Goal: Information Seeking & Learning: Learn about a topic

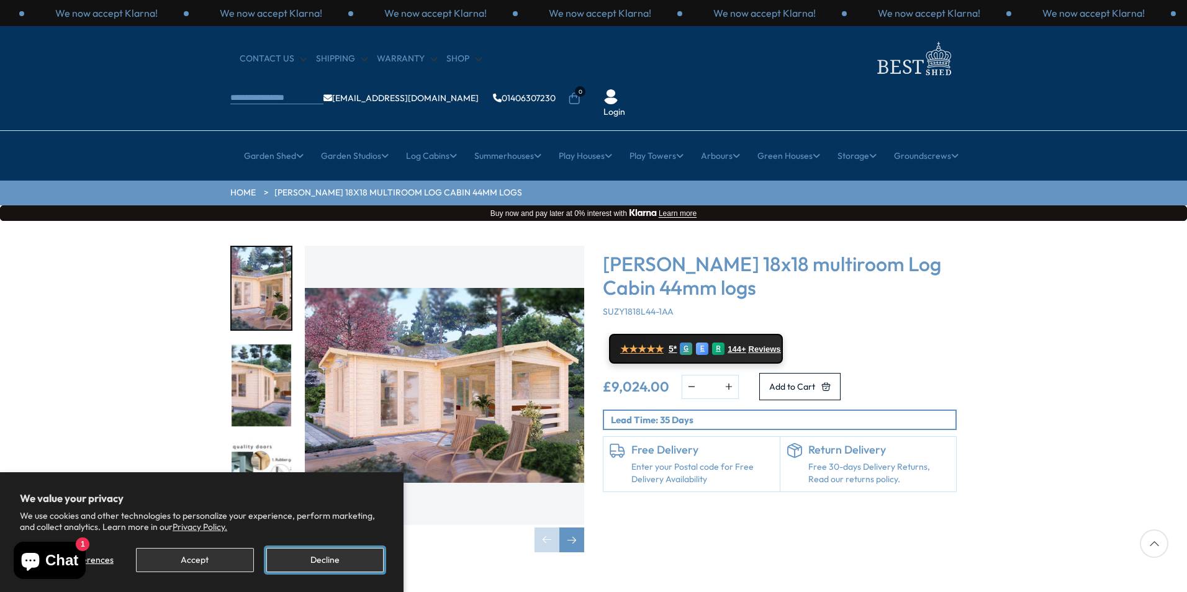
click at [357, 552] on button "Decline" at bounding box center [324, 560] width 117 height 24
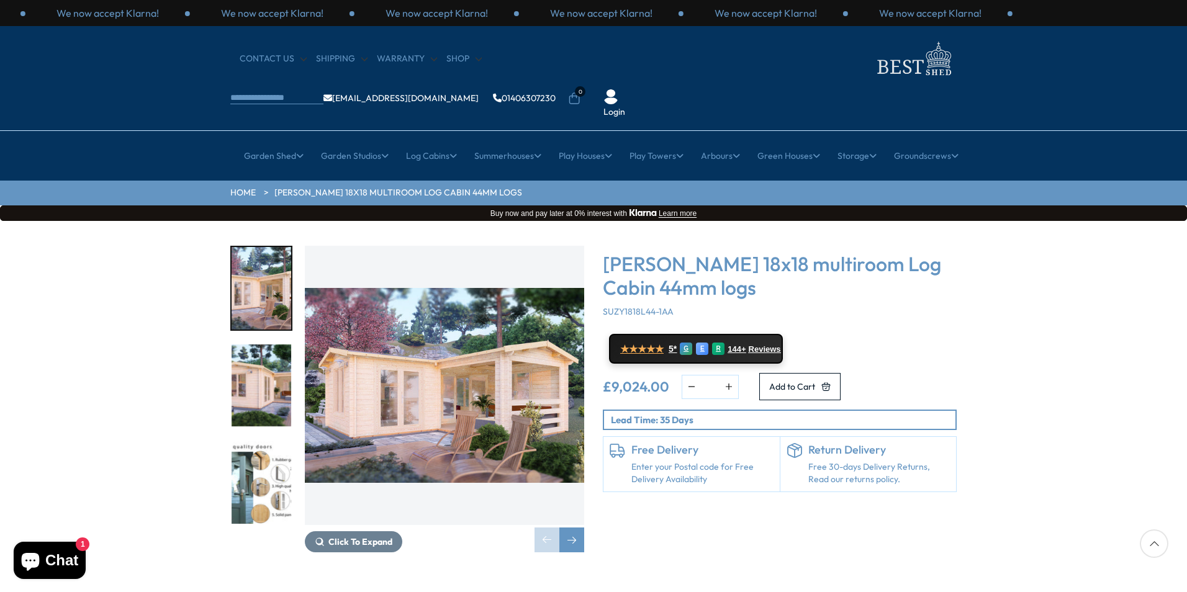
click at [1108, 307] on div "Click To Expand Click To Expand Click To Expand Click To Expand Click To Expand…" at bounding box center [593, 408] width 1187 height 375
click at [1158, 545] on div at bounding box center [1154, 543] width 29 height 29
click at [571, 528] on div "Next slide" at bounding box center [571, 540] width 25 height 25
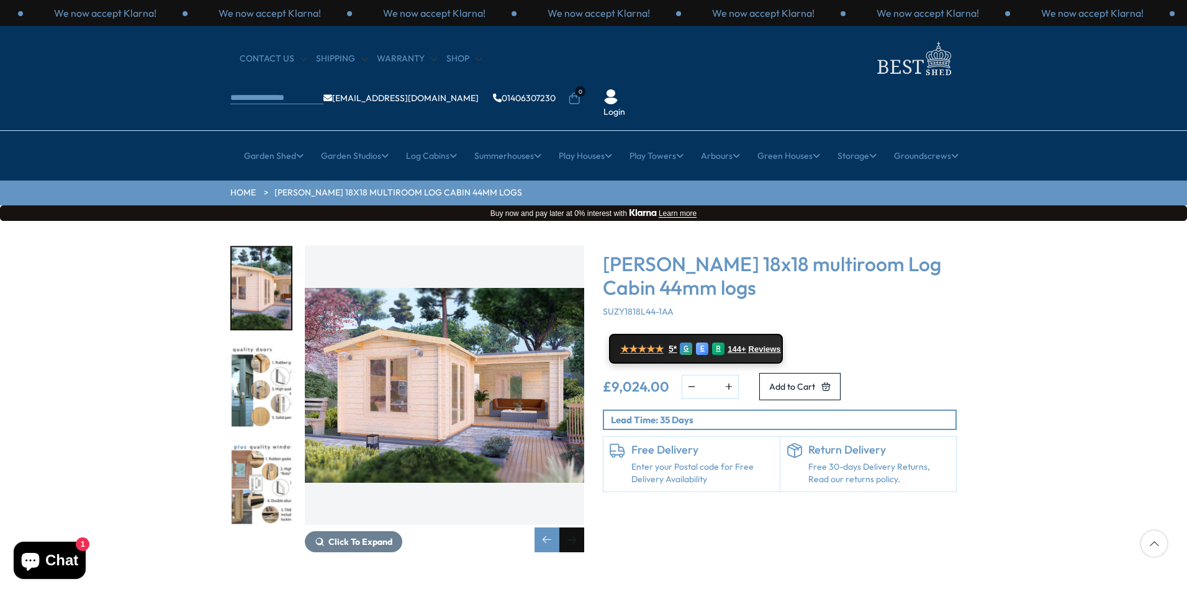
click at [571, 528] on div "Next slide" at bounding box center [571, 540] width 25 height 25
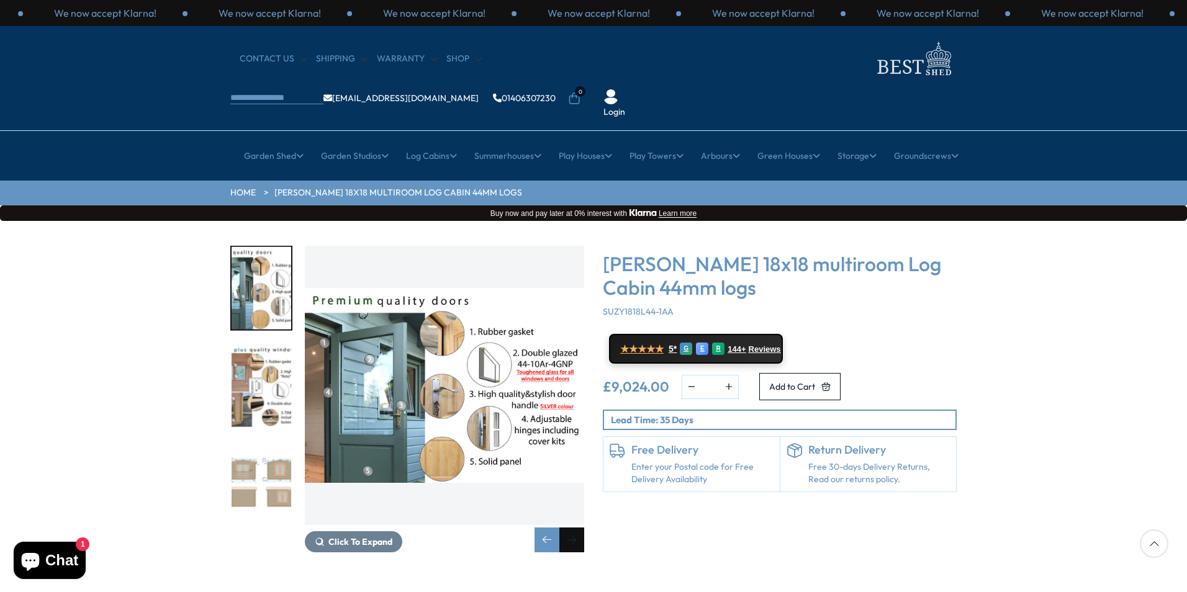
click at [571, 528] on div "Next slide" at bounding box center [571, 540] width 25 height 25
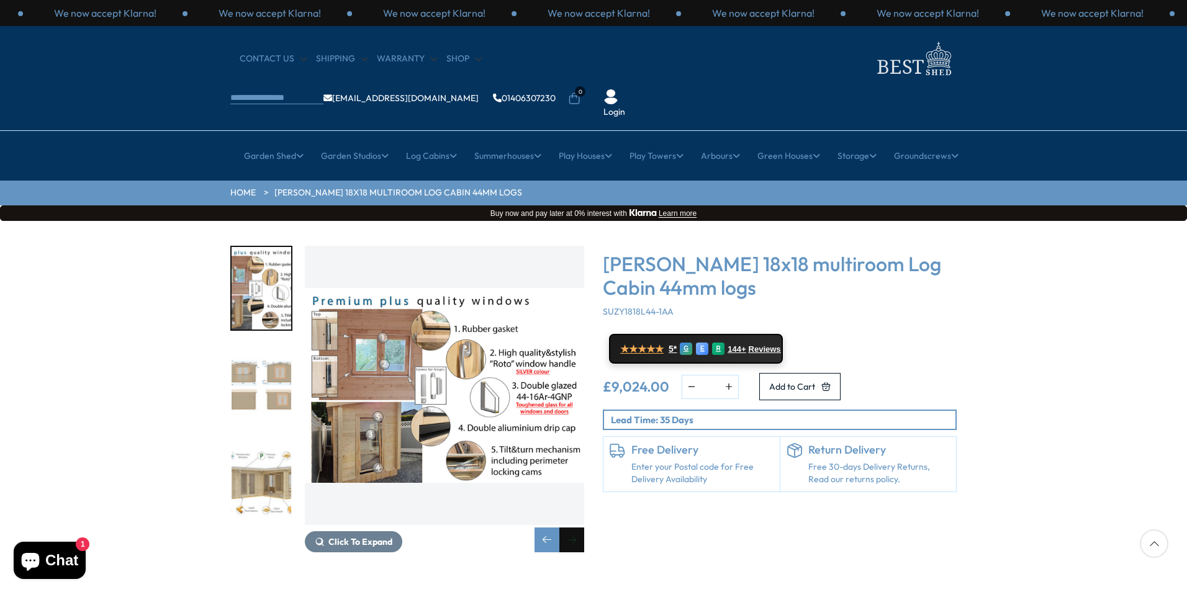
click at [571, 528] on div "Next slide" at bounding box center [571, 540] width 25 height 25
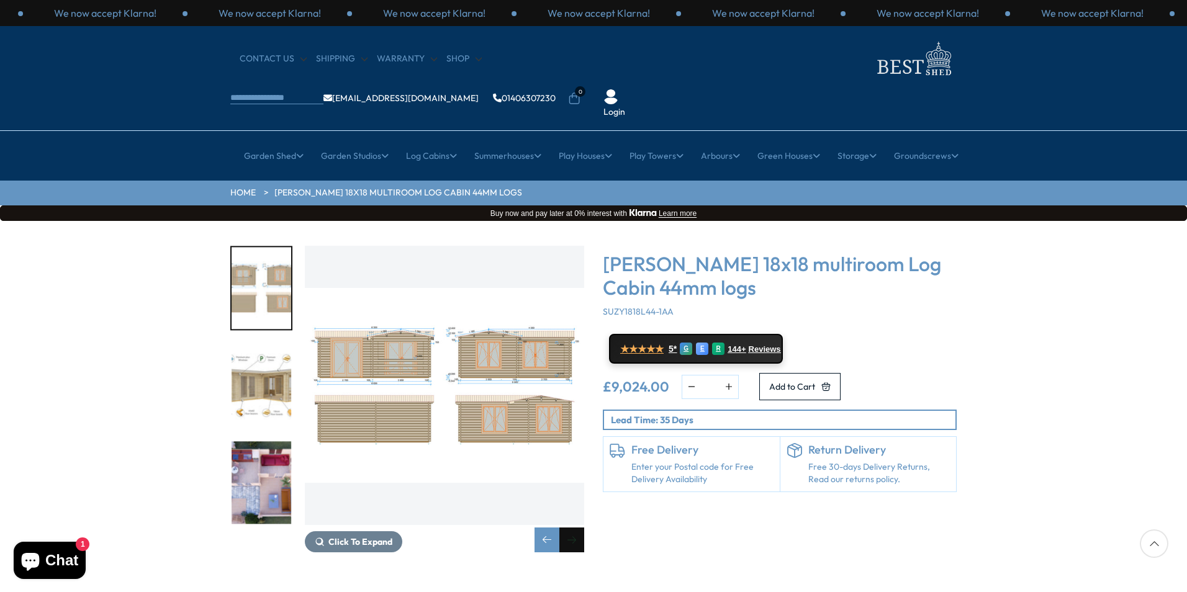
click at [571, 528] on div "Next slide" at bounding box center [571, 540] width 25 height 25
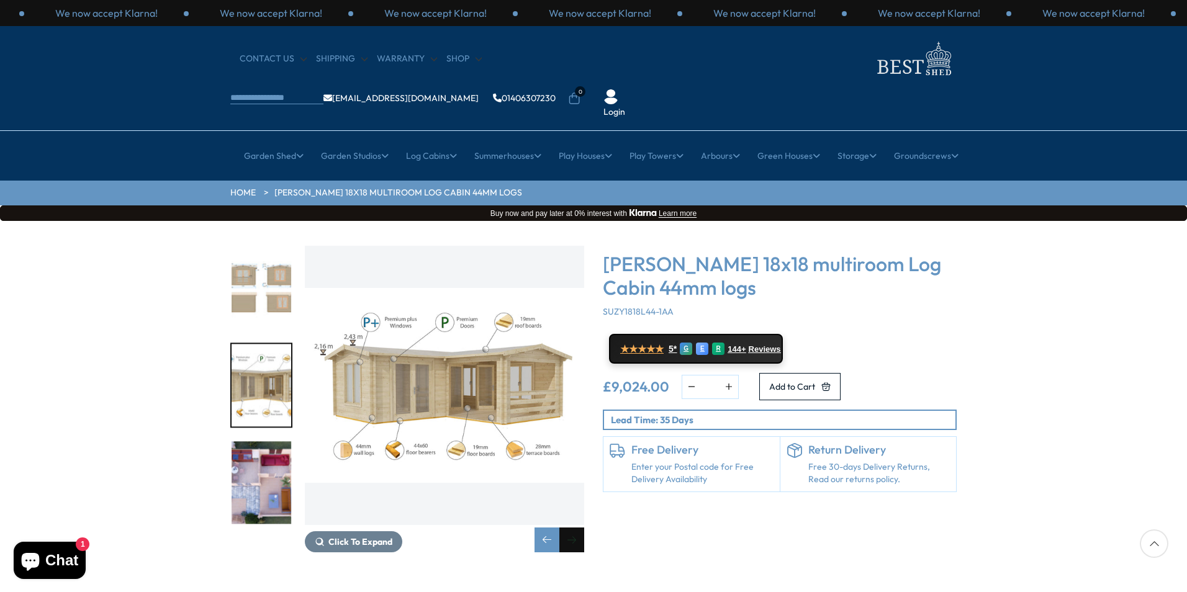
click at [571, 528] on div "Next slide" at bounding box center [571, 540] width 25 height 25
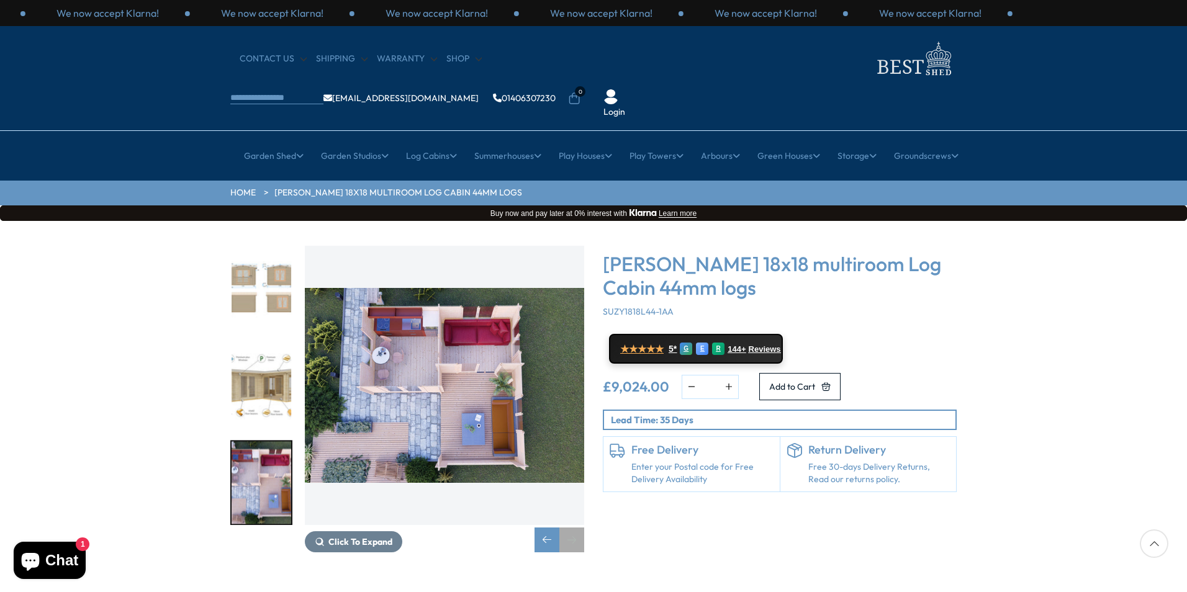
click at [570, 528] on div "Next slide" at bounding box center [571, 540] width 25 height 25
